Goal: Task Accomplishment & Management: Manage account settings

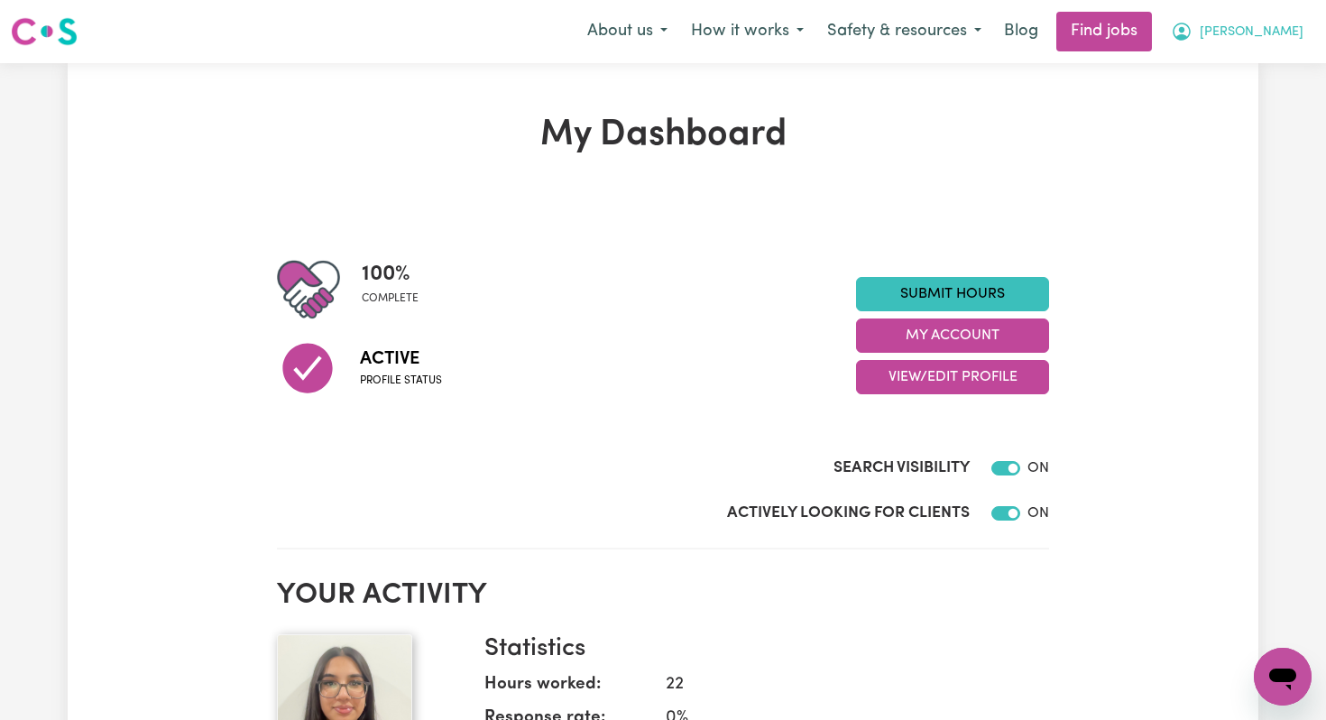
click at [1261, 32] on span "[PERSON_NAME]" at bounding box center [1252, 33] width 104 height 20
click at [1240, 97] on link "My Dashboard" at bounding box center [1243, 104] width 143 height 34
click at [1245, 69] on link "My Account" at bounding box center [1243, 70] width 143 height 34
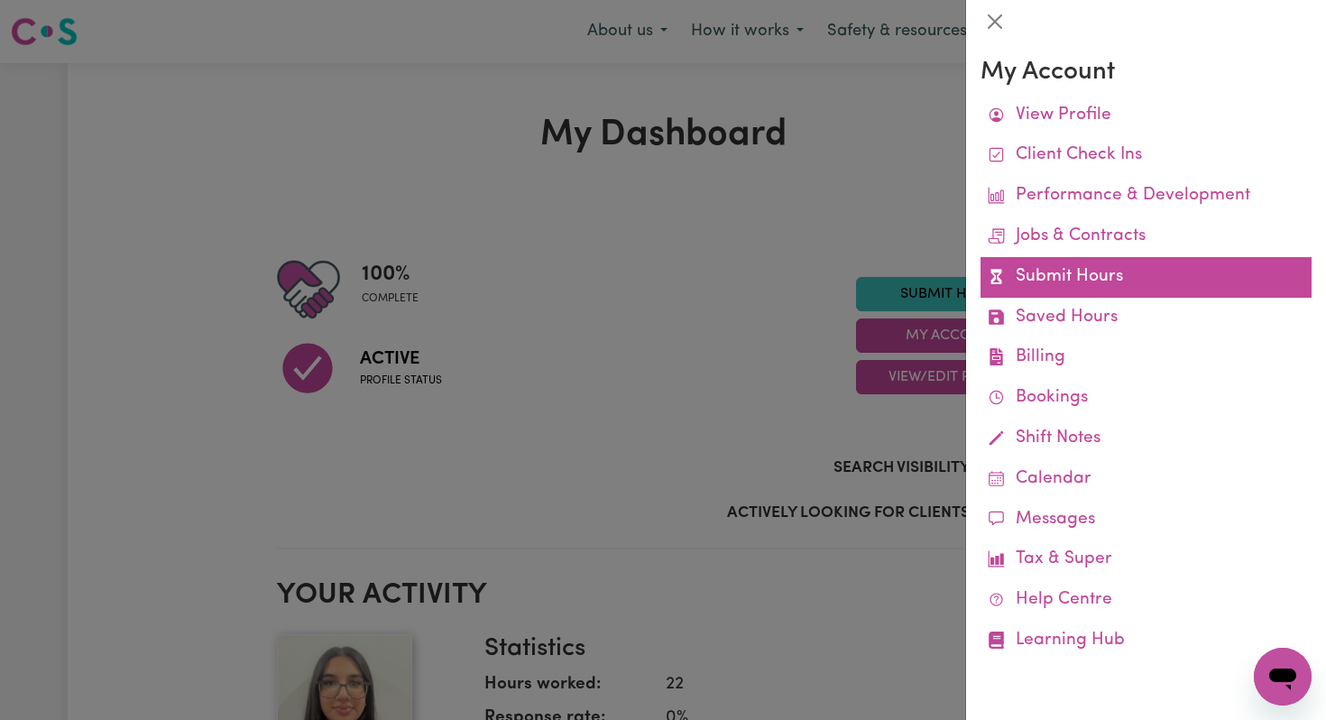
click at [1047, 281] on link "Submit Hours" at bounding box center [1146, 277] width 331 height 41
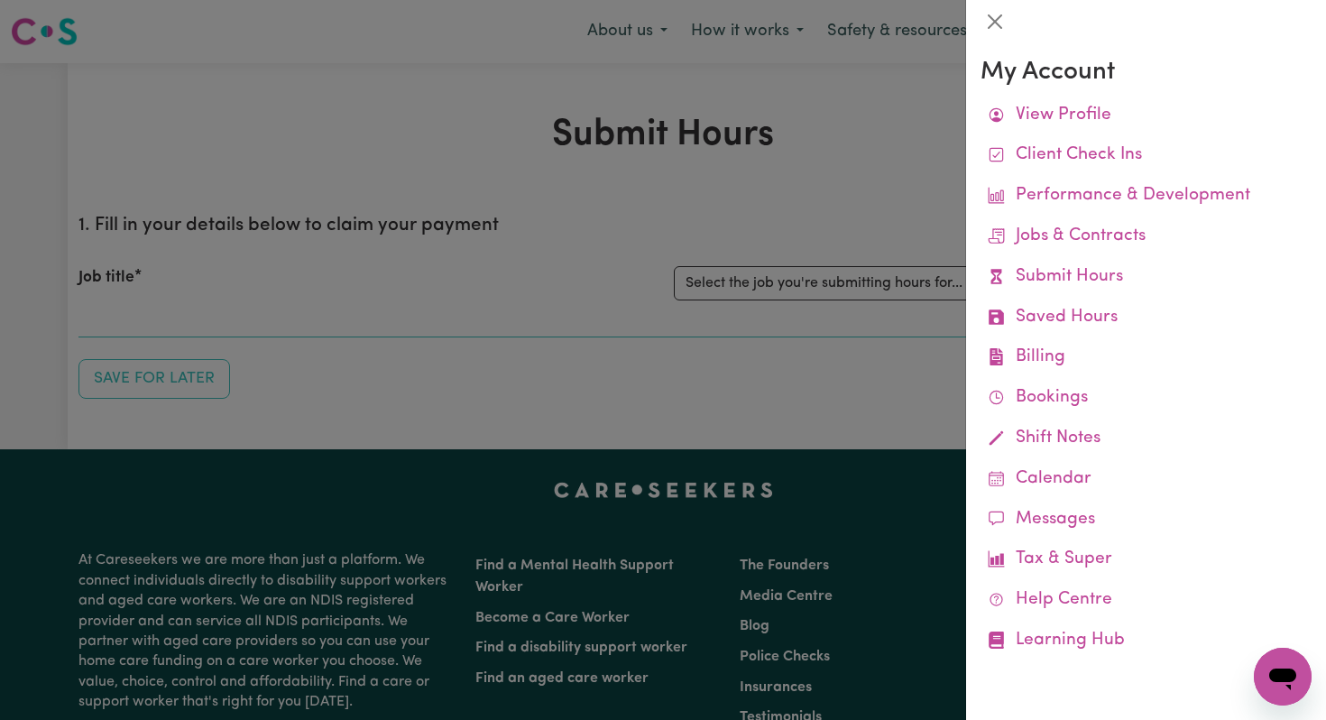
click at [732, 302] on div at bounding box center [663, 360] width 1326 height 720
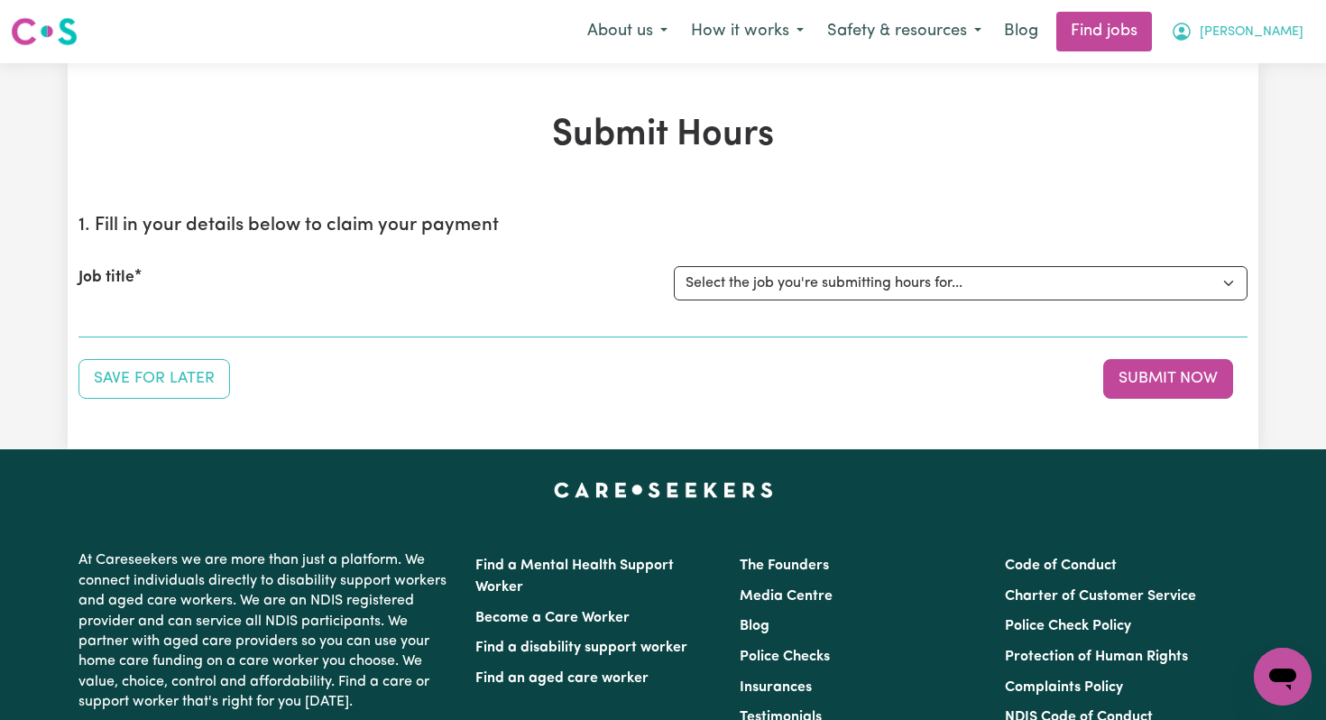
click at [1263, 22] on button "[PERSON_NAME]" at bounding box center [1237, 32] width 156 height 38
click at [1223, 72] on link "My Account" at bounding box center [1243, 70] width 143 height 34
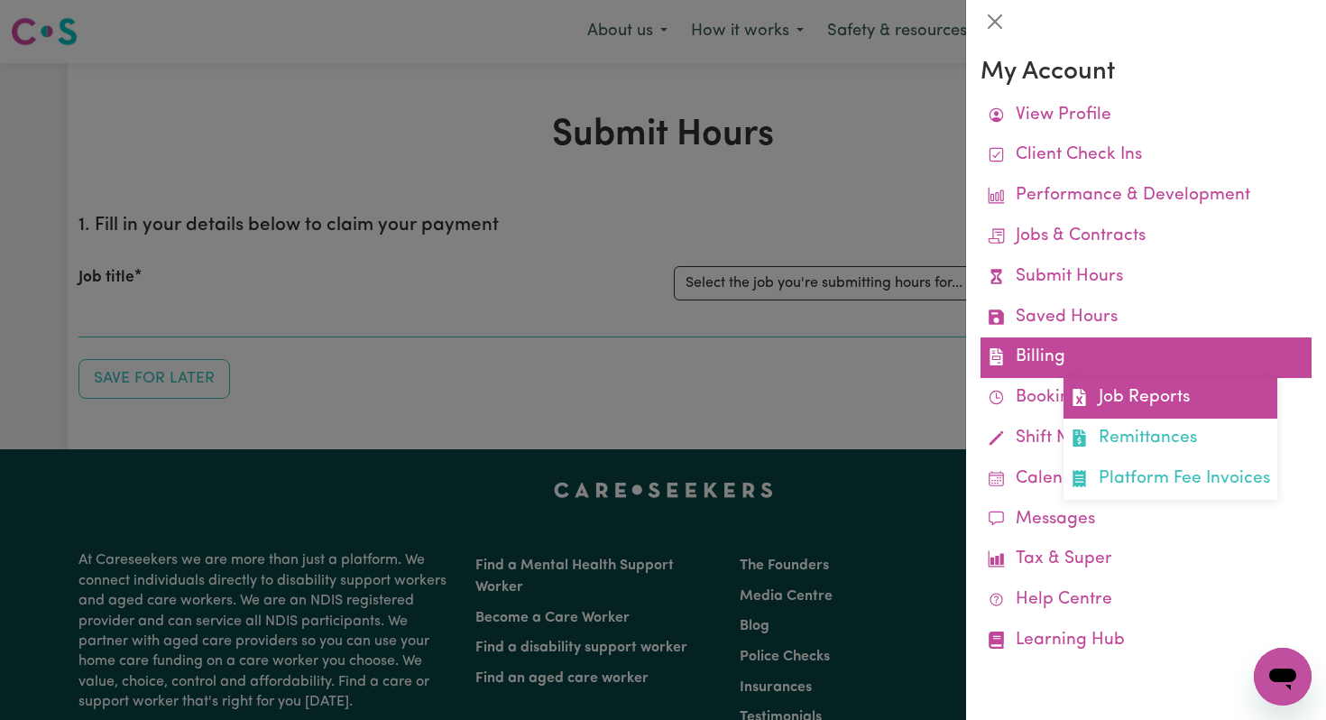
click at [1102, 394] on link "Job Reports" at bounding box center [1171, 398] width 214 height 41
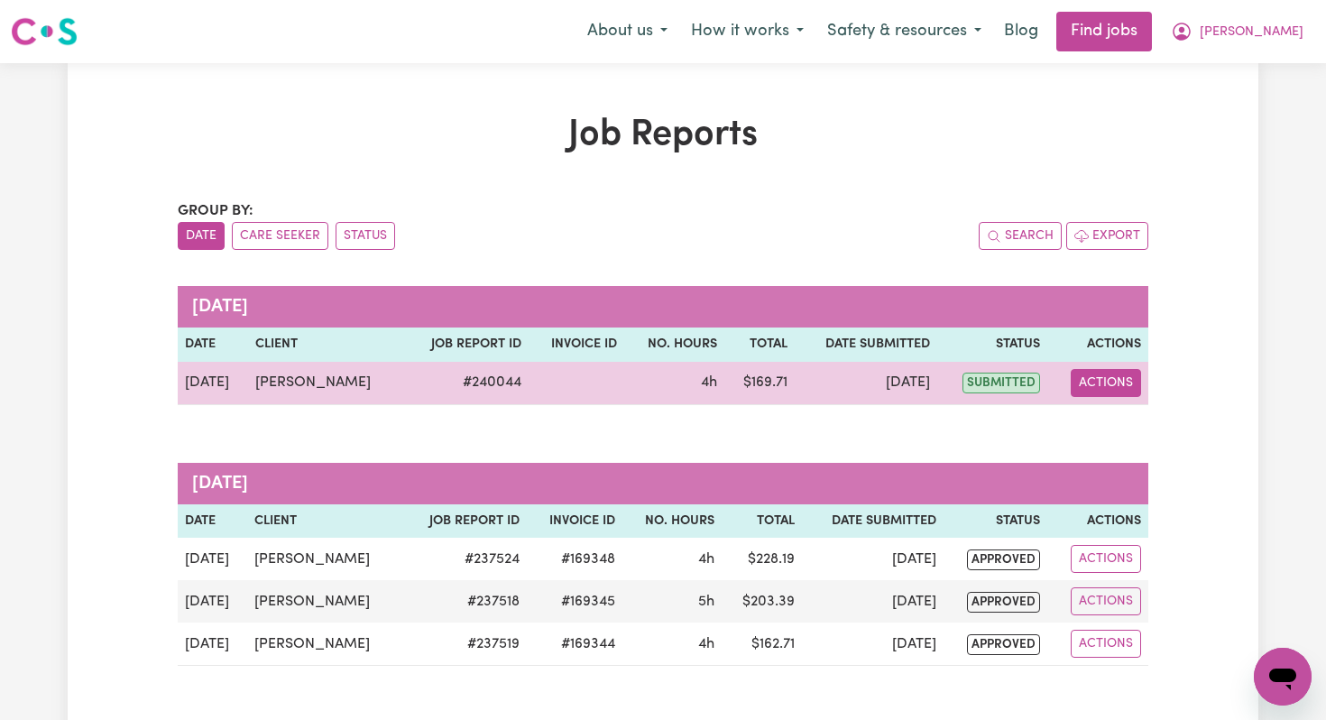
click at [1108, 383] on button "Actions" at bounding box center [1106, 383] width 70 height 28
click at [1111, 417] on link "View Job Report" at bounding box center [1154, 425] width 154 height 36
select select "pm"
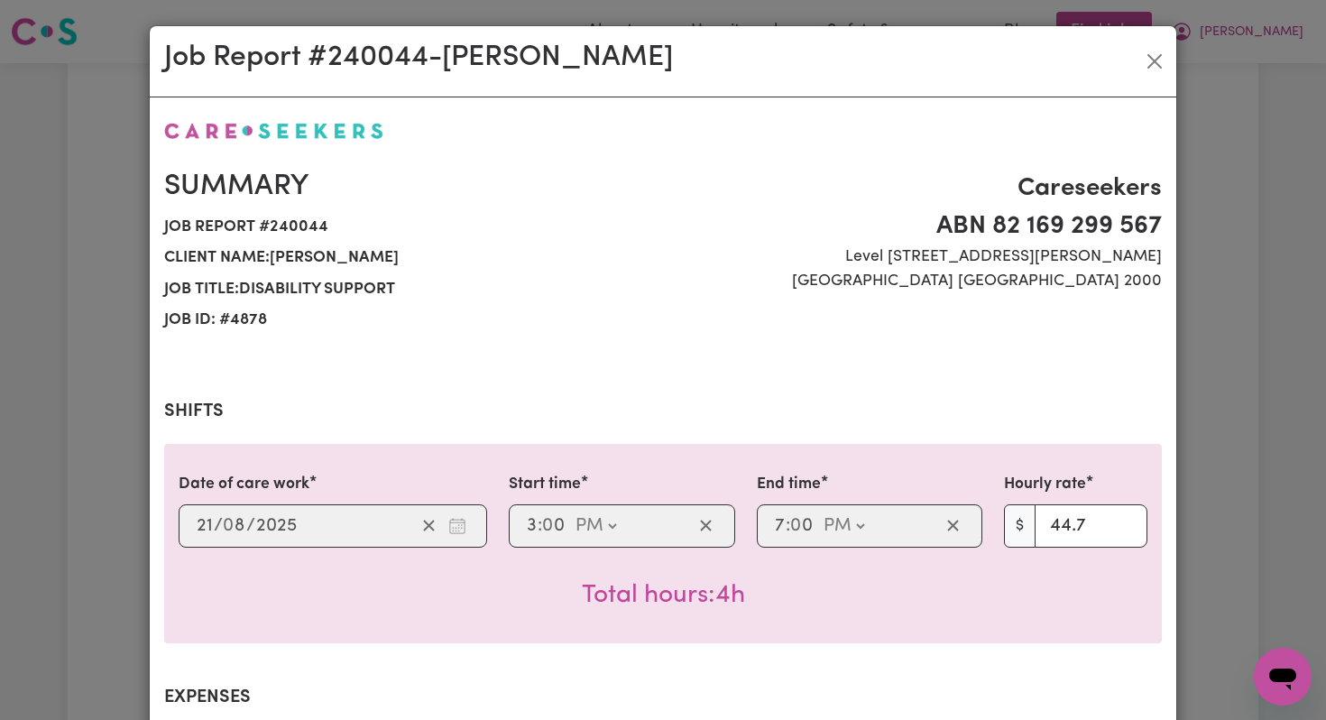
select select "44.7-Weekday"
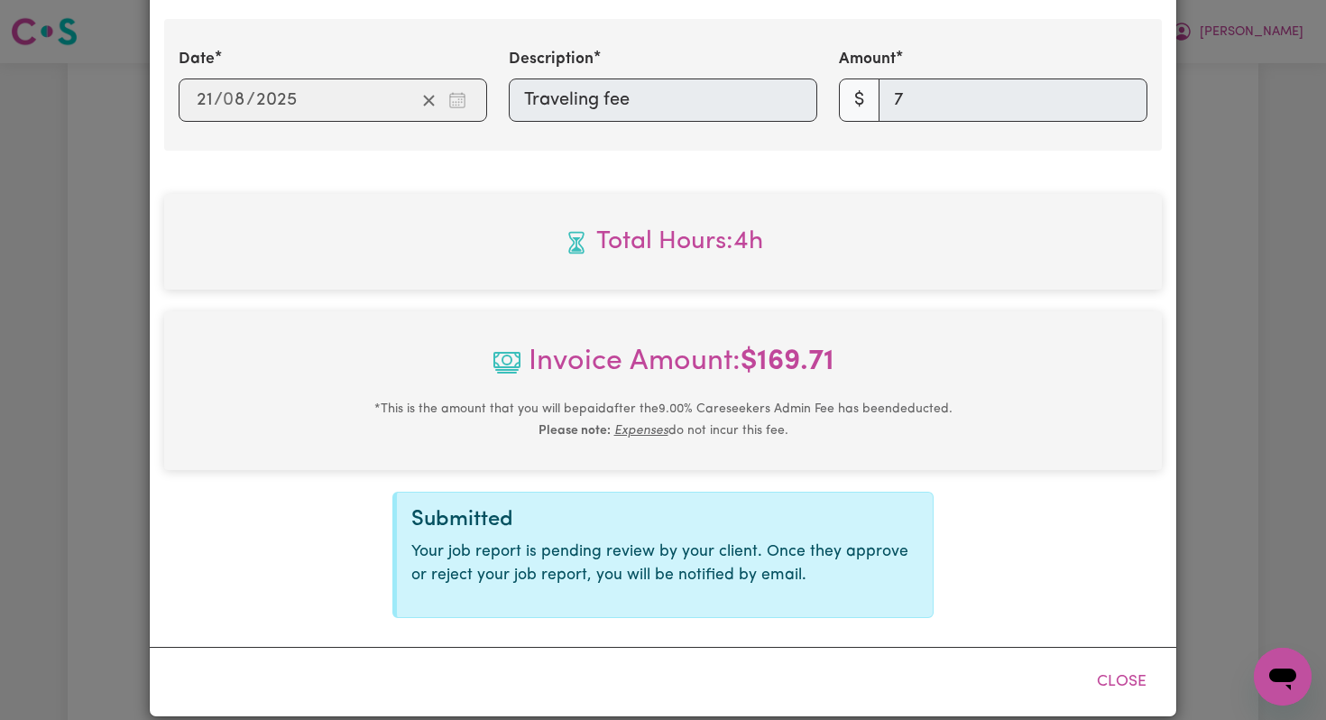
scroll to position [713, 0]
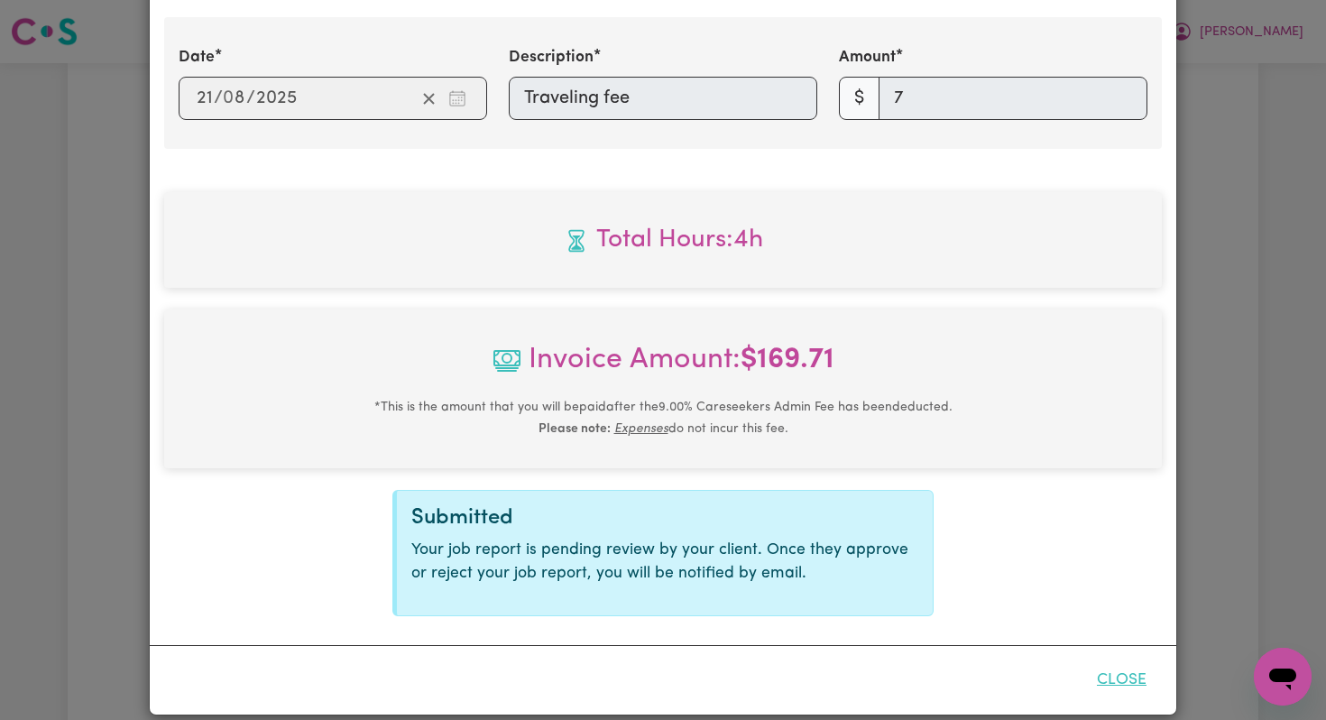
click at [1120, 672] on button "Close" at bounding box center [1122, 680] width 80 height 40
